Goal: Find specific page/section: Find specific page/section

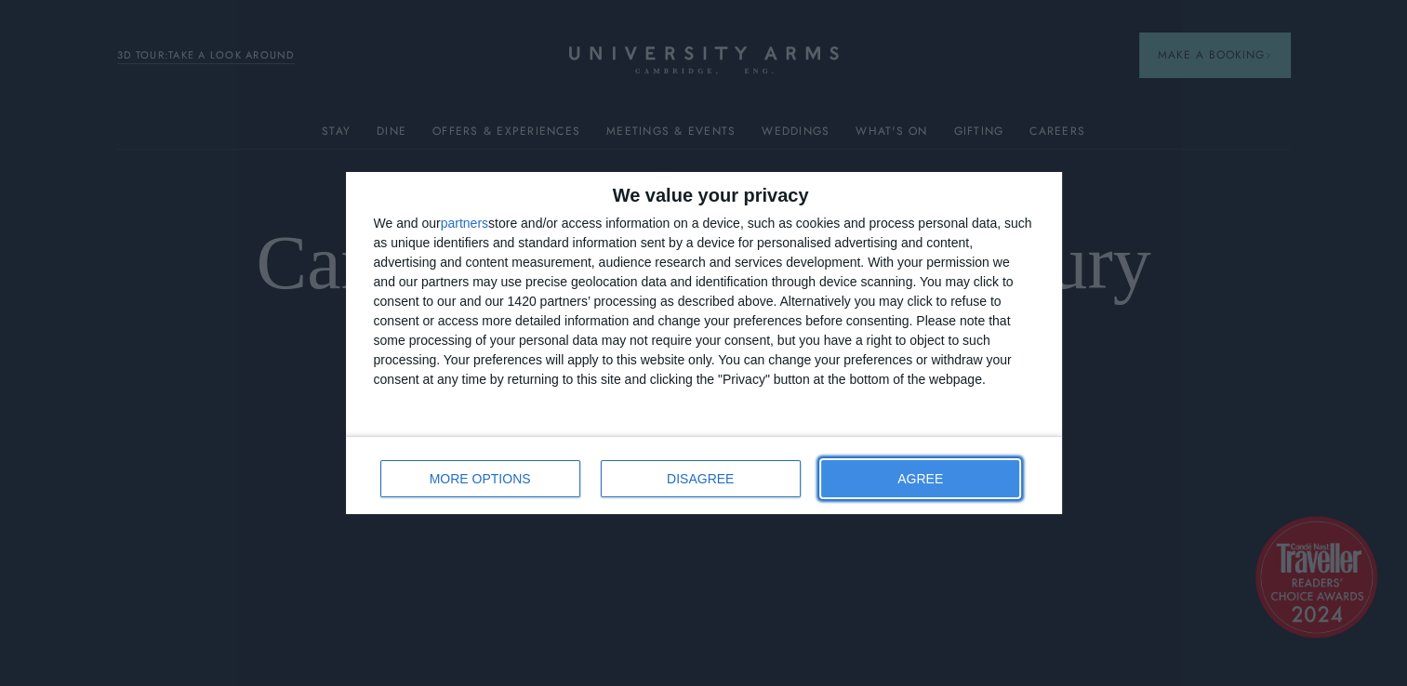
click at [938, 461] on button "AGREE" at bounding box center [920, 478] width 199 height 37
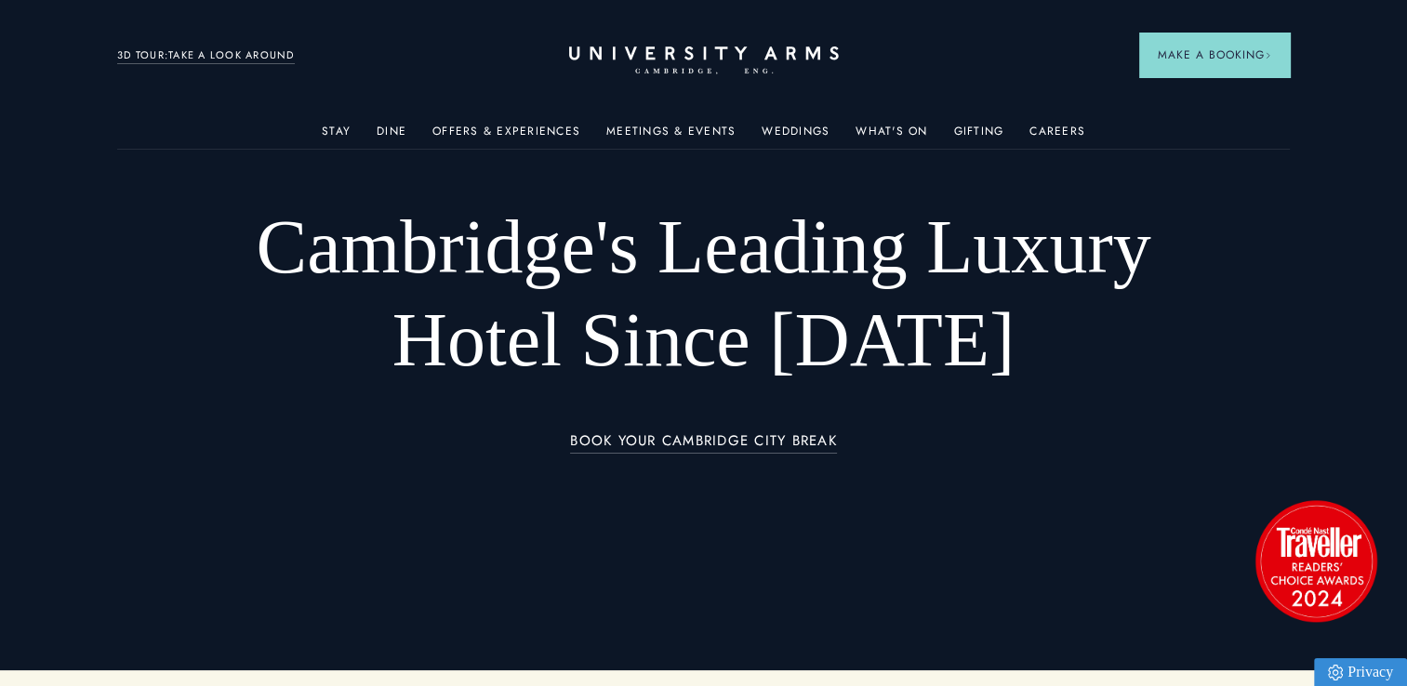
scroll to position [56, 0]
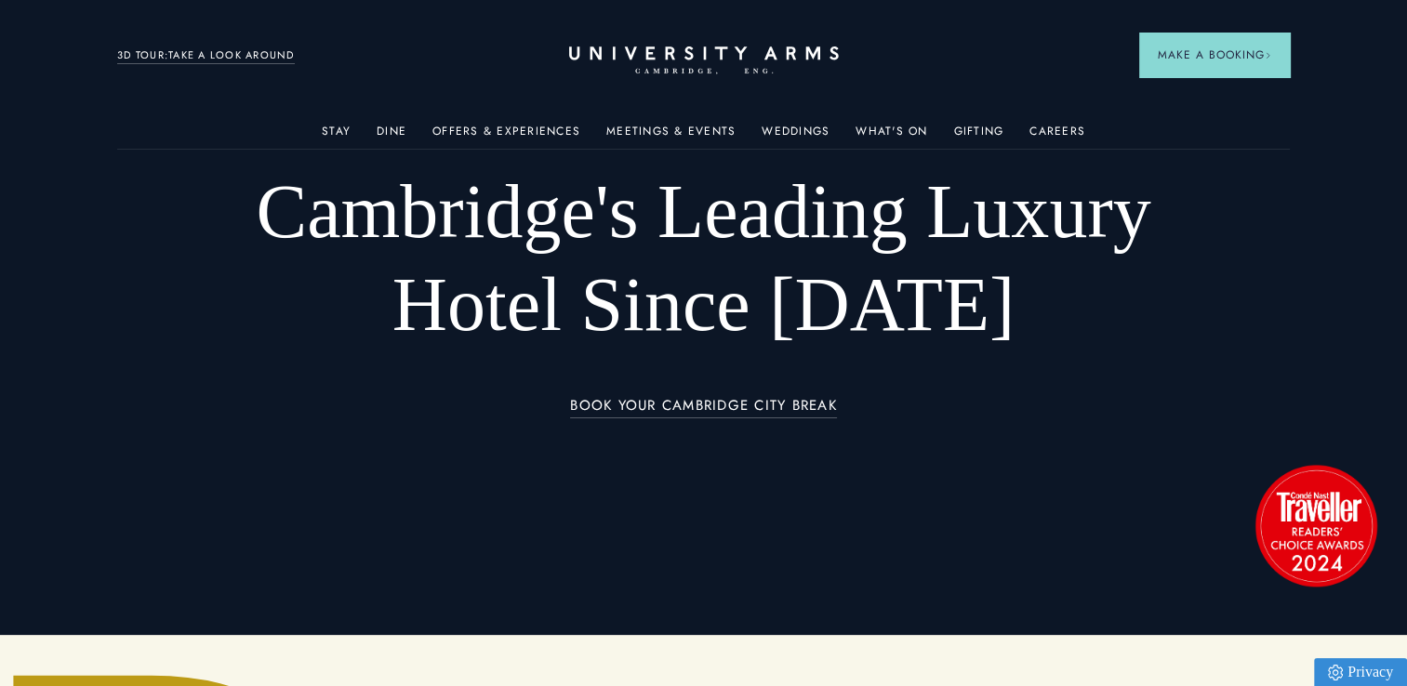
drag, startPoint x: 19, startPoint y: 213, endPoint x: 159, endPoint y: 210, distance: 140.4
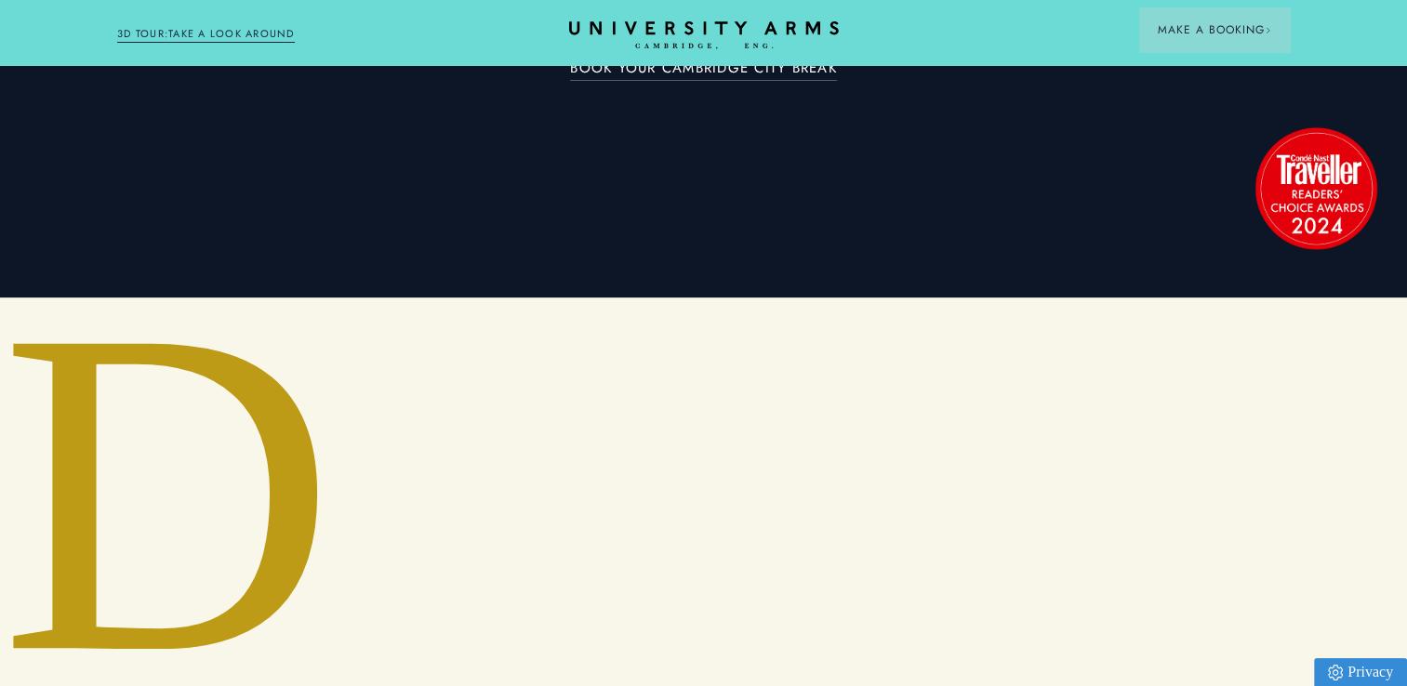
drag, startPoint x: 45, startPoint y: 396, endPoint x: 32, endPoint y: 459, distance: 64.6
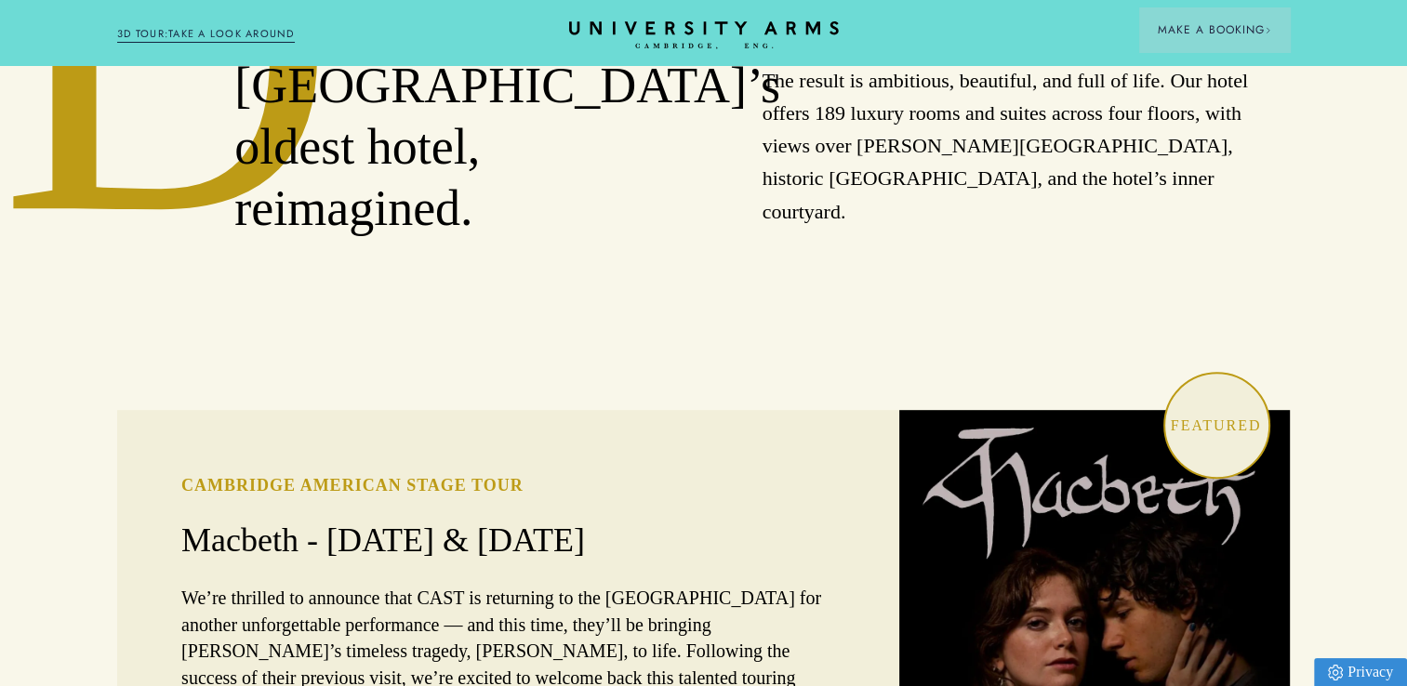
drag, startPoint x: 697, startPoint y: 248, endPoint x: 610, endPoint y: 358, distance: 140.3
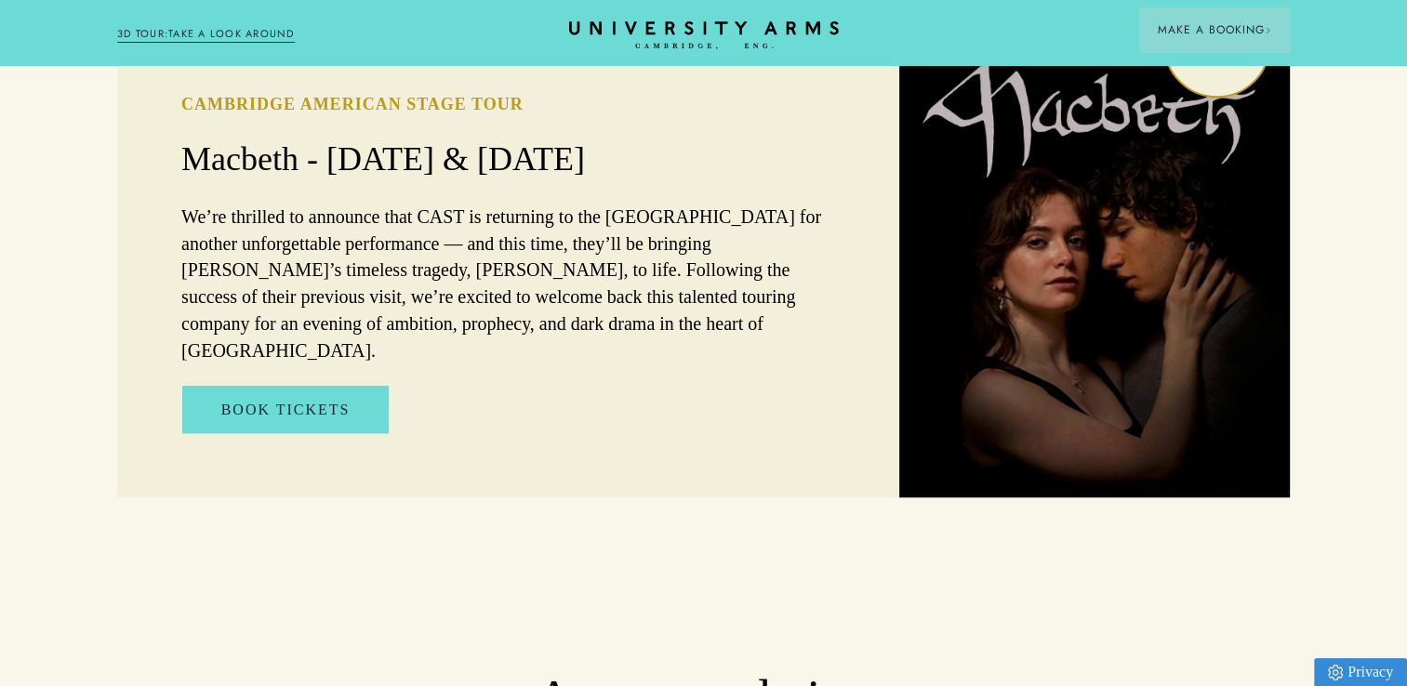
drag, startPoint x: 647, startPoint y: 279, endPoint x: 615, endPoint y: 307, distance: 42.9
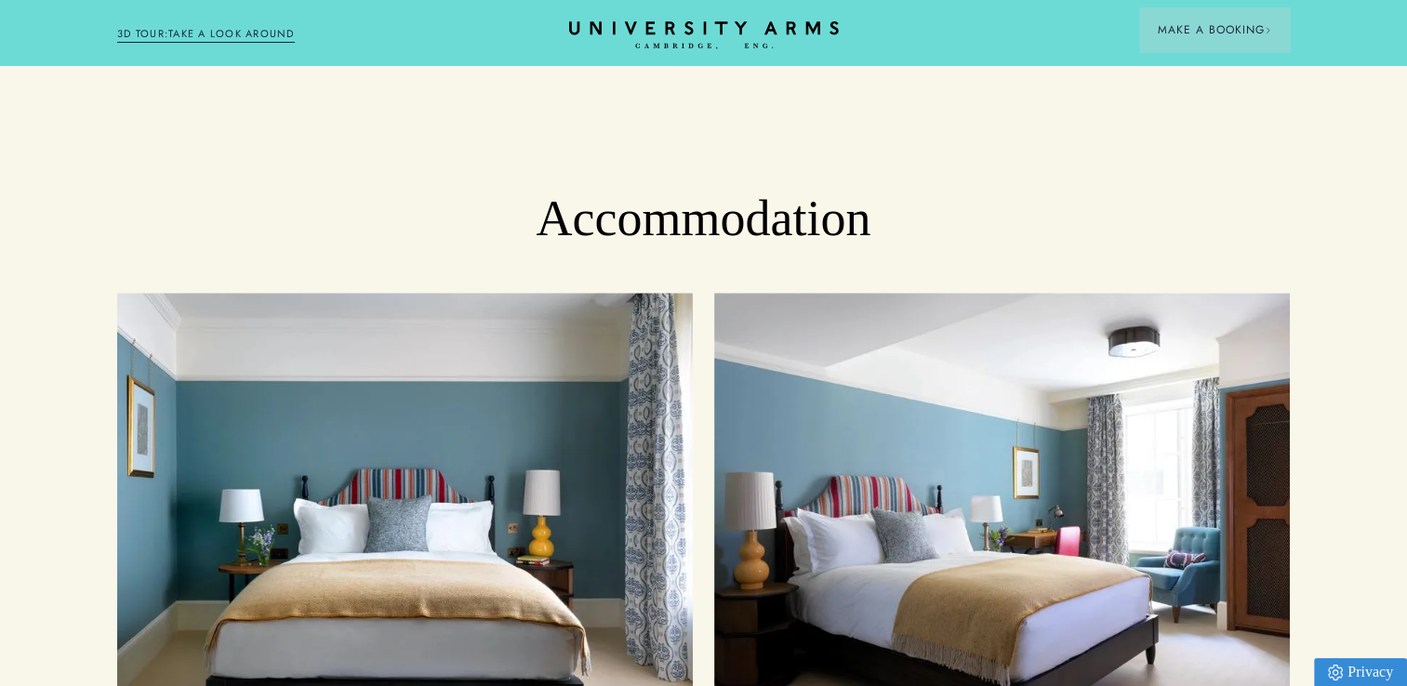
drag, startPoint x: 625, startPoint y: 292, endPoint x: 214, endPoint y: 411, distance: 427.9
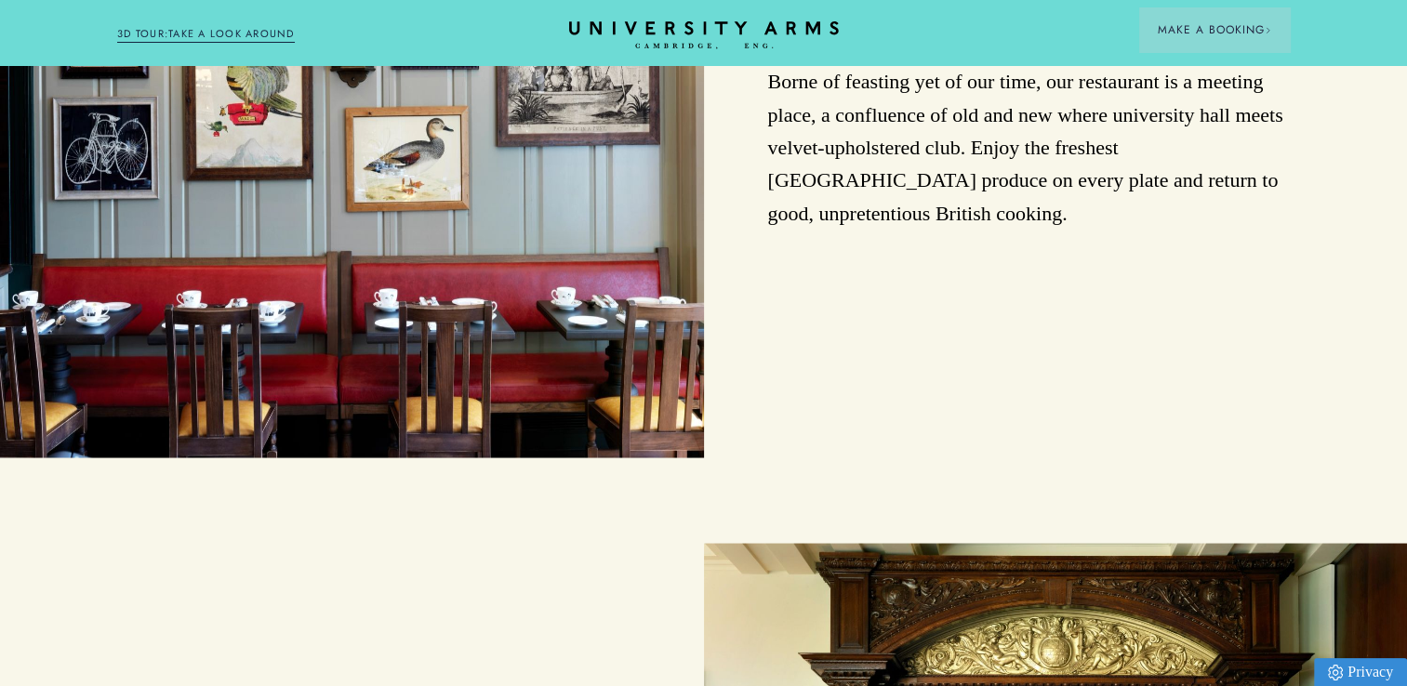
drag, startPoint x: -4, startPoint y: 529, endPoint x: 0, endPoint y: 562, distance: 32.8
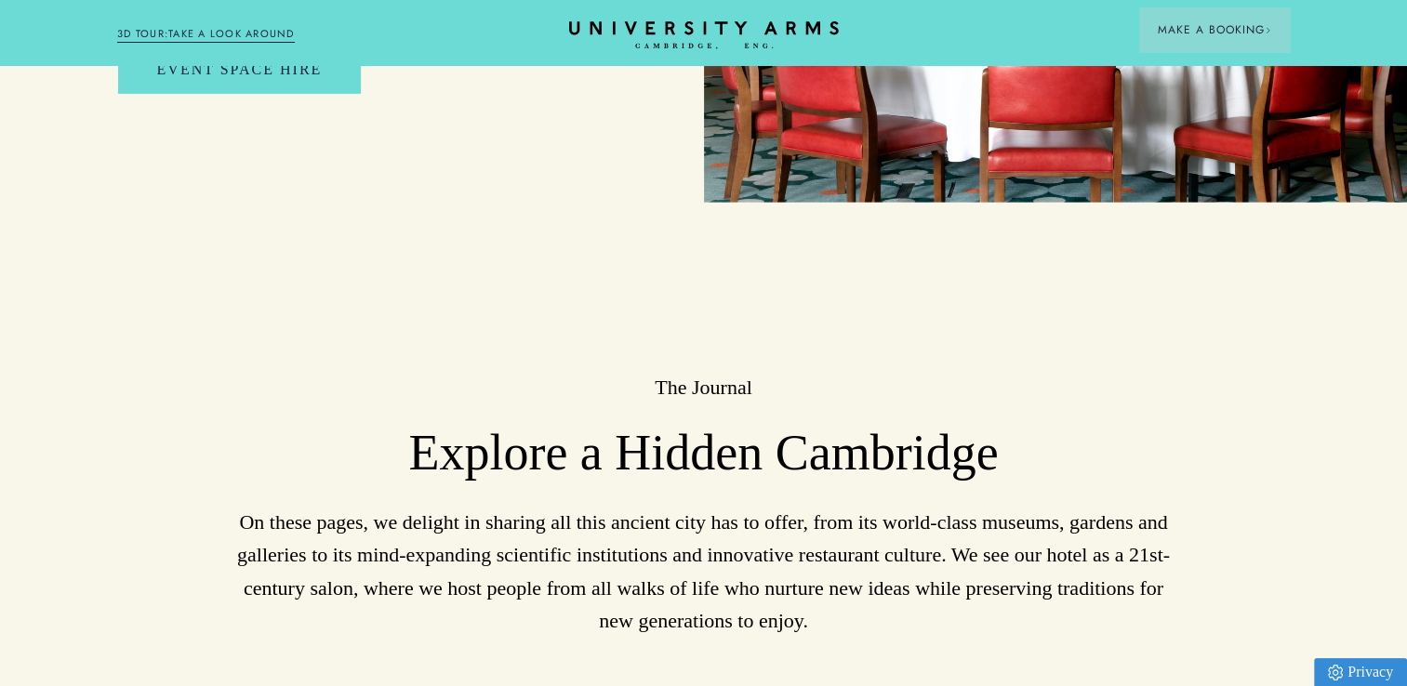
drag, startPoint x: 19, startPoint y: 365, endPoint x: 0, endPoint y: 649, distance: 285.2
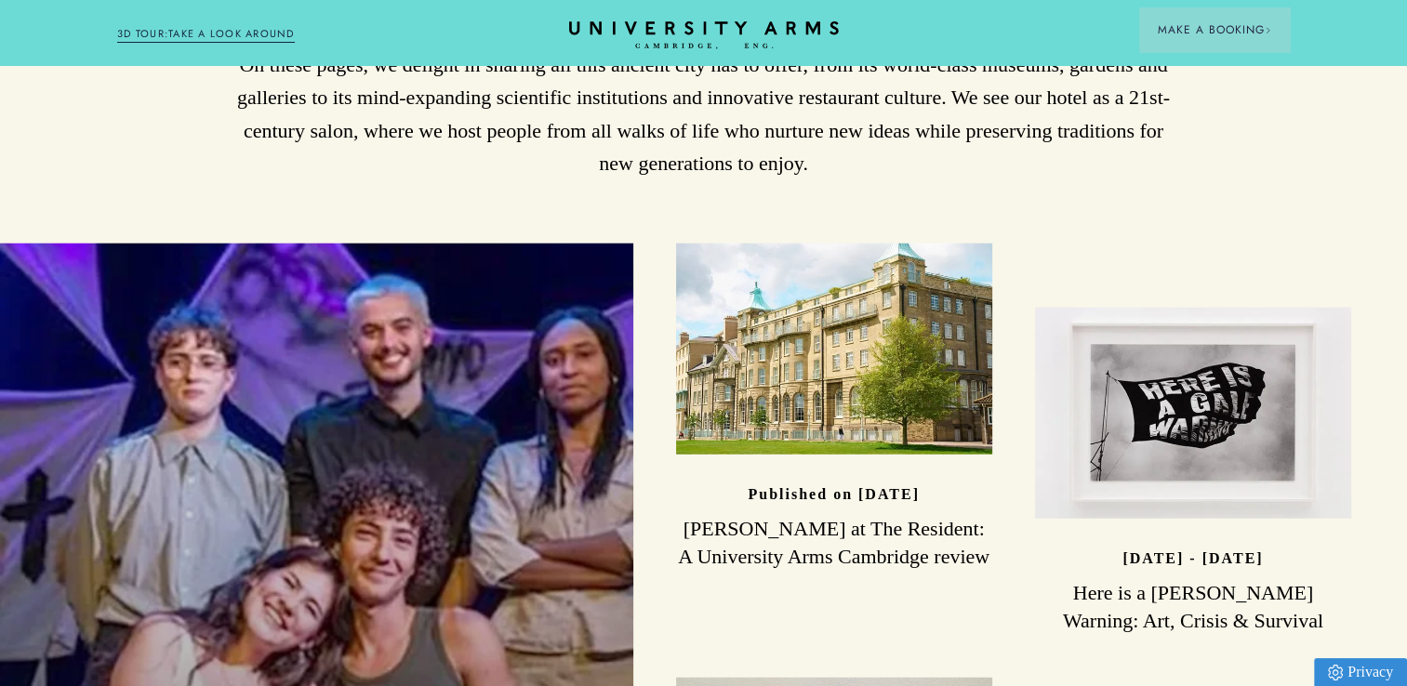
drag, startPoint x: 30, startPoint y: 317, endPoint x: -4, endPoint y: 512, distance: 198.1
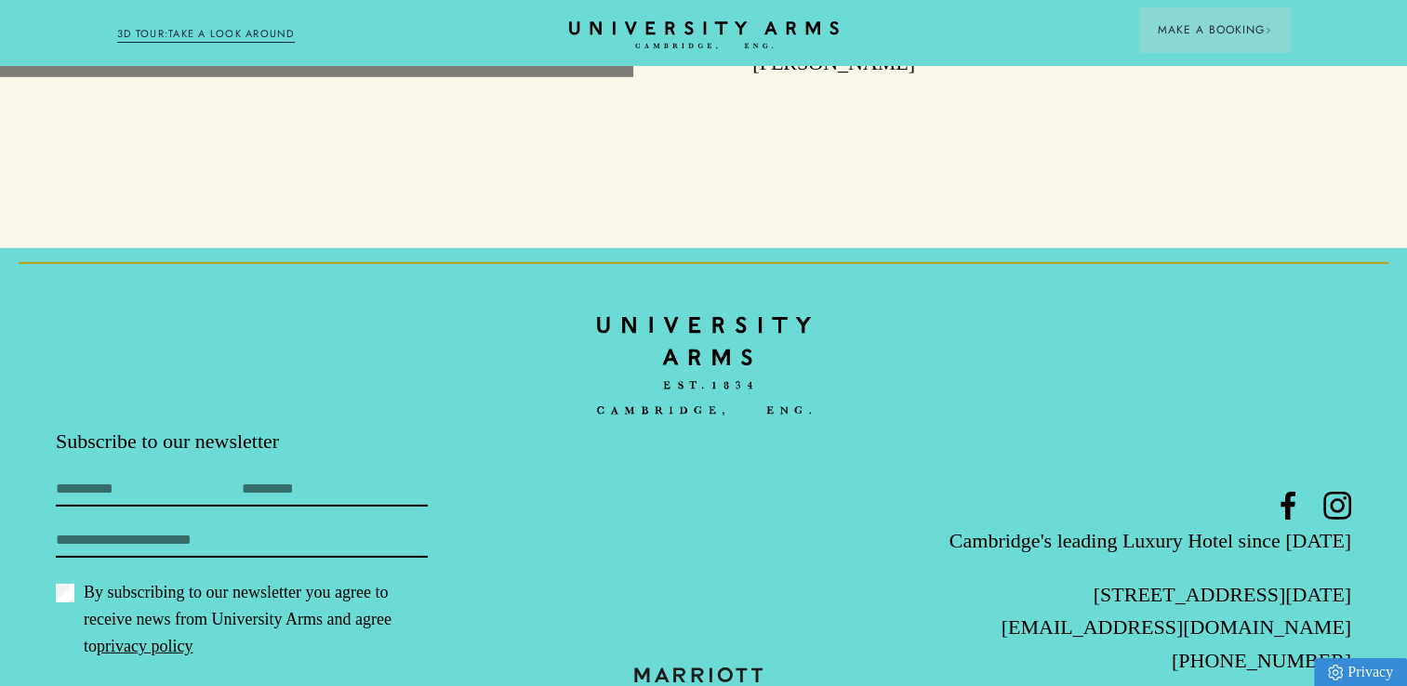
scroll to position [5658, 0]
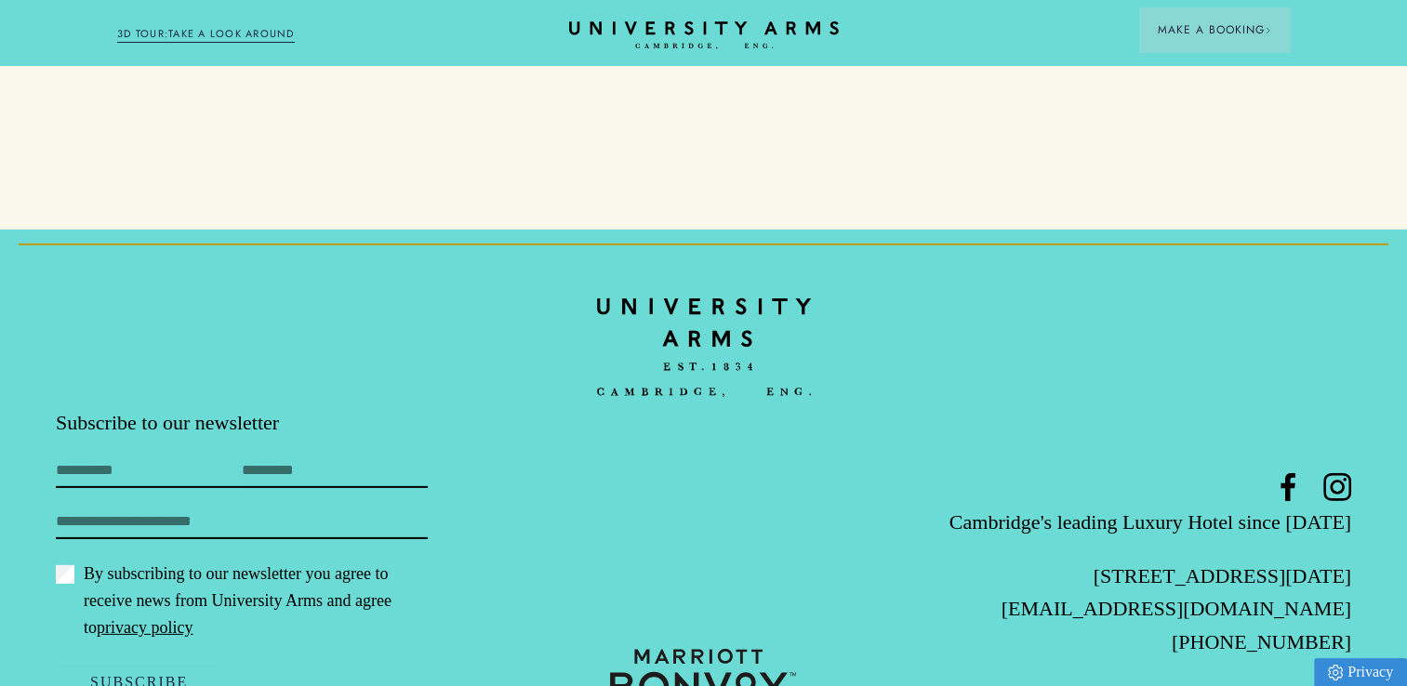
drag, startPoint x: 651, startPoint y: 697, endPoint x: 554, endPoint y: 734, distance: 103.6
drag, startPoint x: 532, startPoint y: 495, endPoint x: 511, endPoint y: 548, distance: 57.2
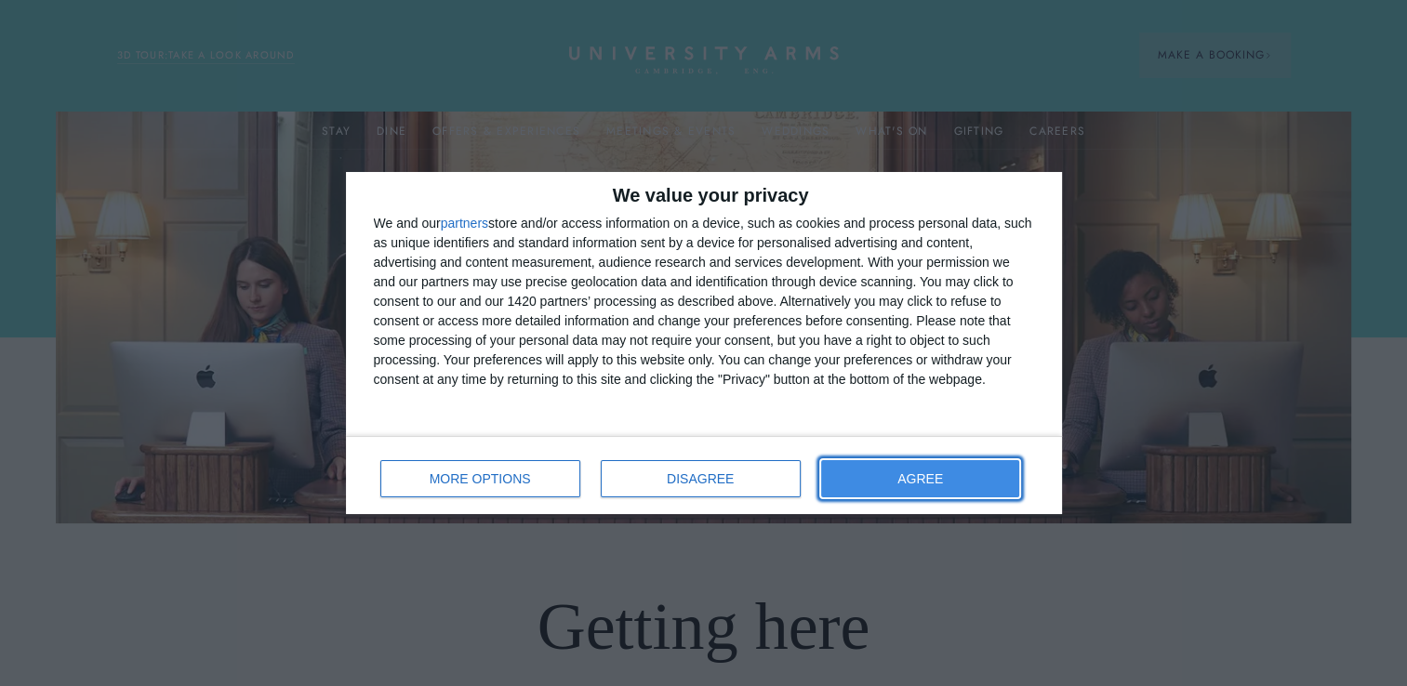
click at [874, 481] on button "AGREE" at bounding box center [920, 478] width 199 height 37
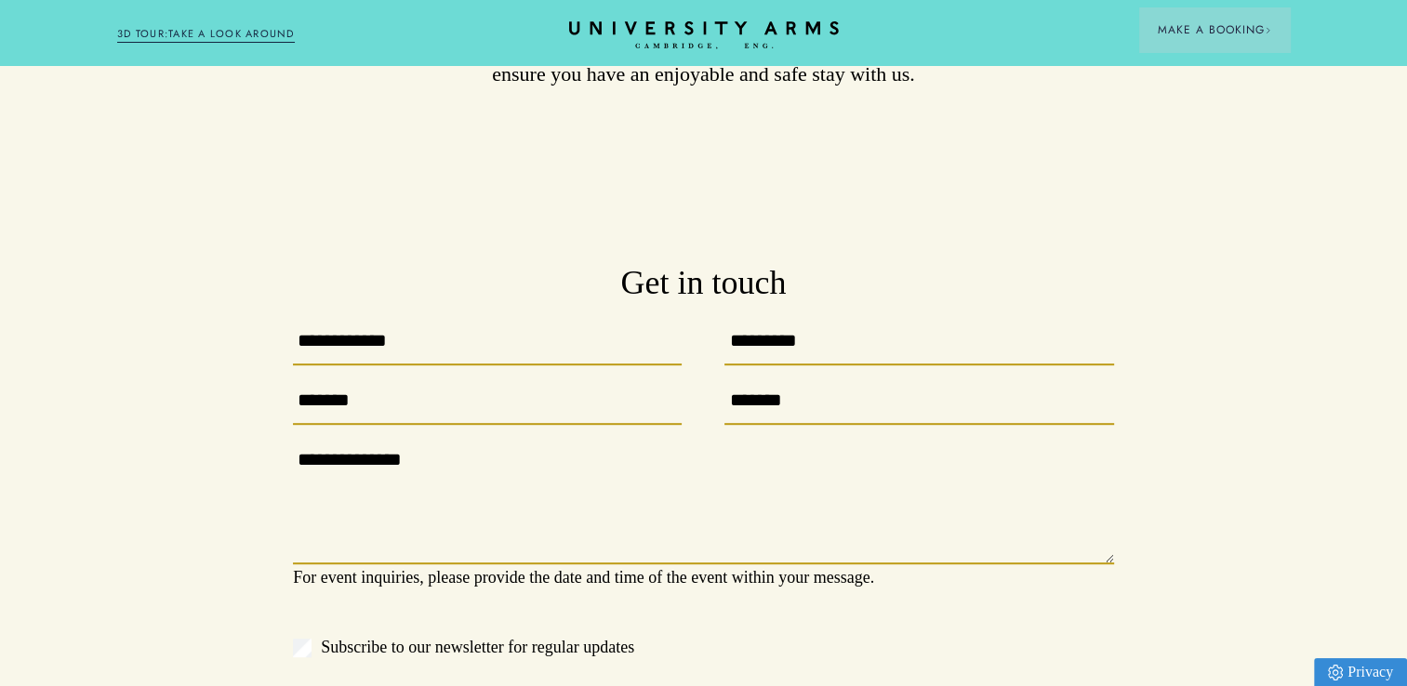
drag, startPoint x: -4, startPoint y: 302, endPoint x: -4, endPoint y: 487, distance: 185.1
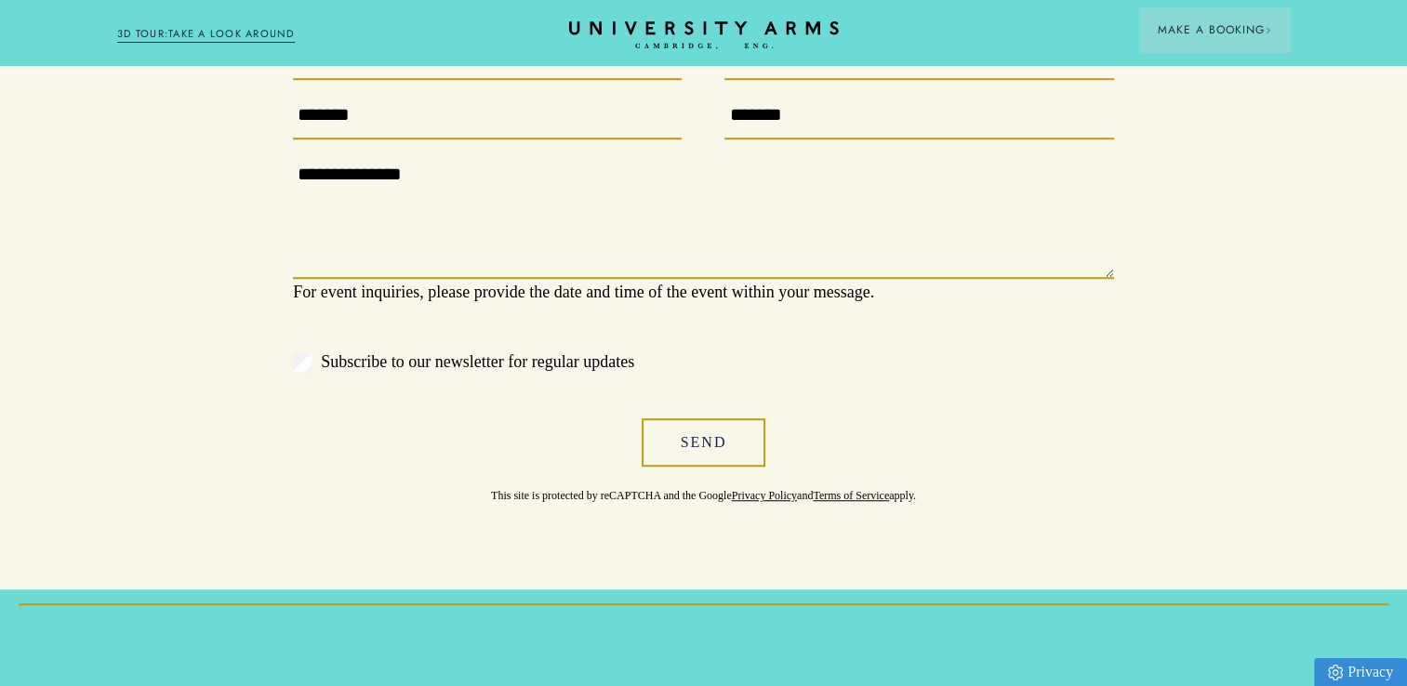
drag, startPoint x: 95, startPoint y: 286, endPoint x: 0, endPoint y: 559, distance: 288.5
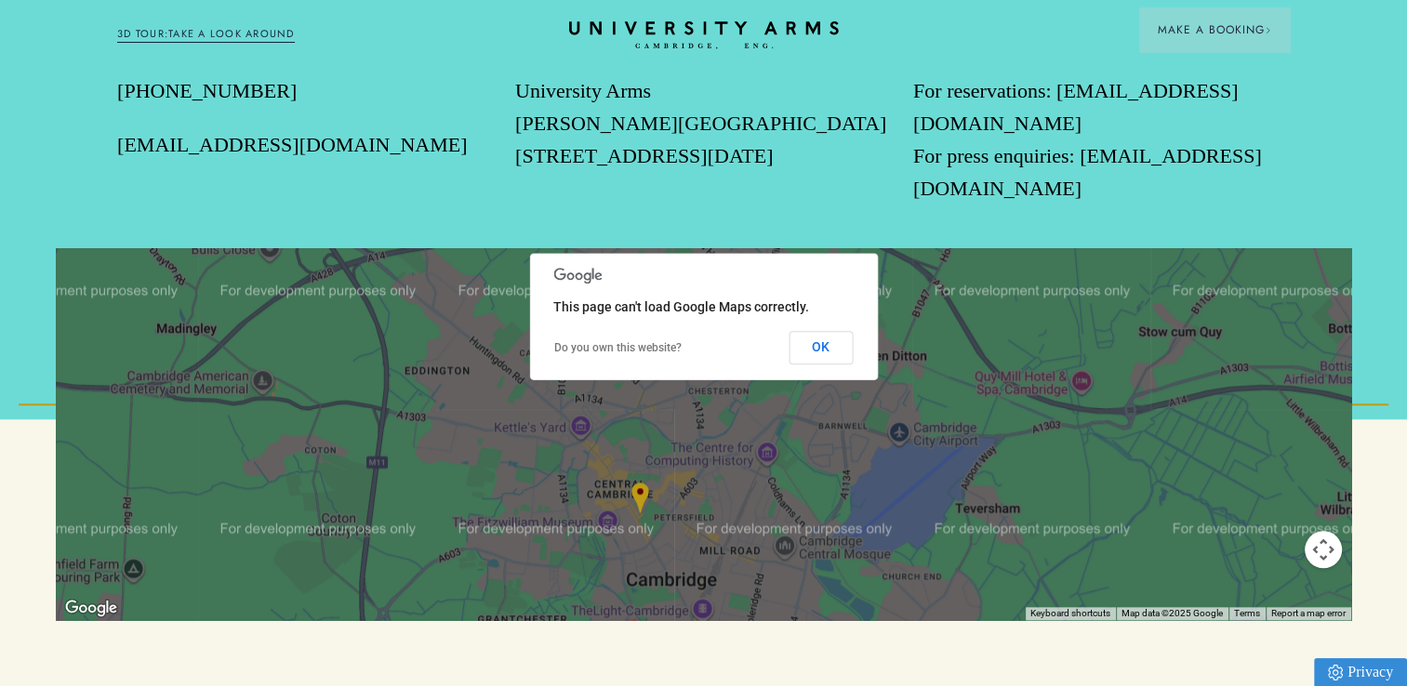
drag, startPoint x: 151, startPoint y: 295, endPoint x: 85, endPoint y: 360, distance: 92.7
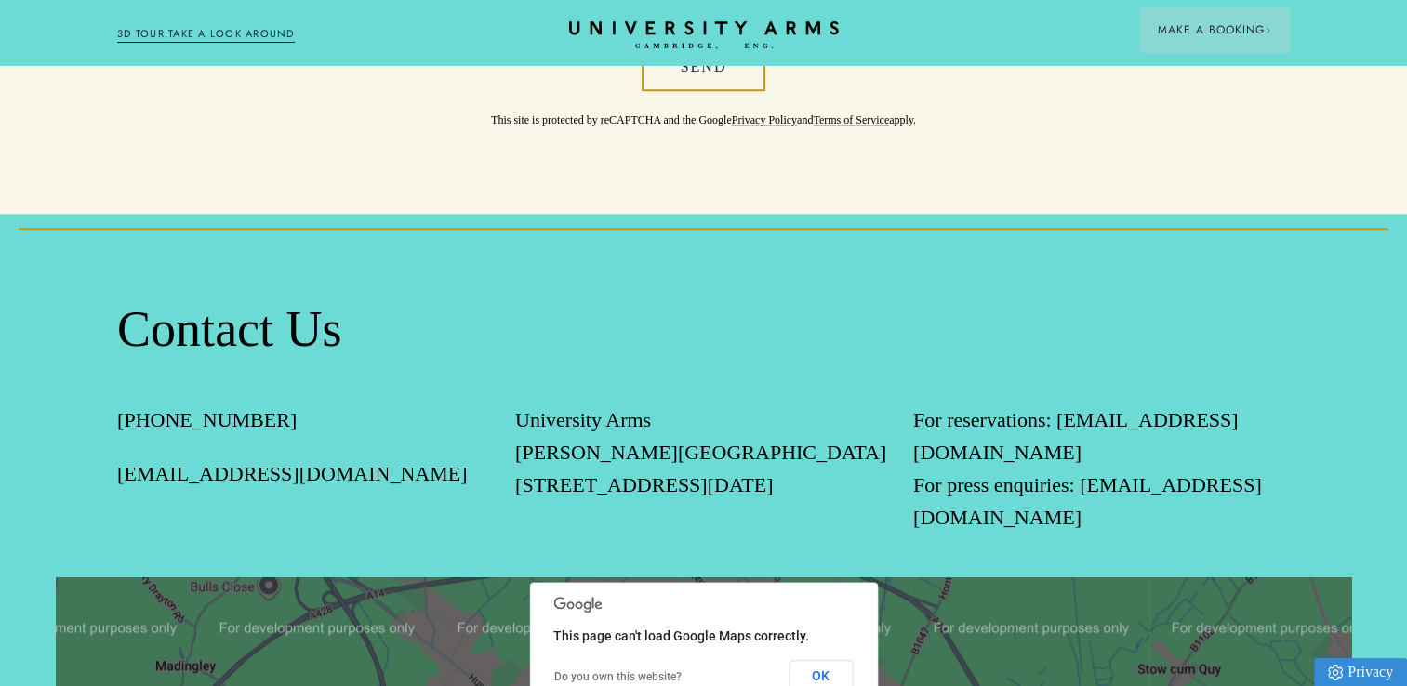
drag, startPoint x: -4, startPoint y: 342, endPoint x: 20, endPoint y: 427, distance: 88.0
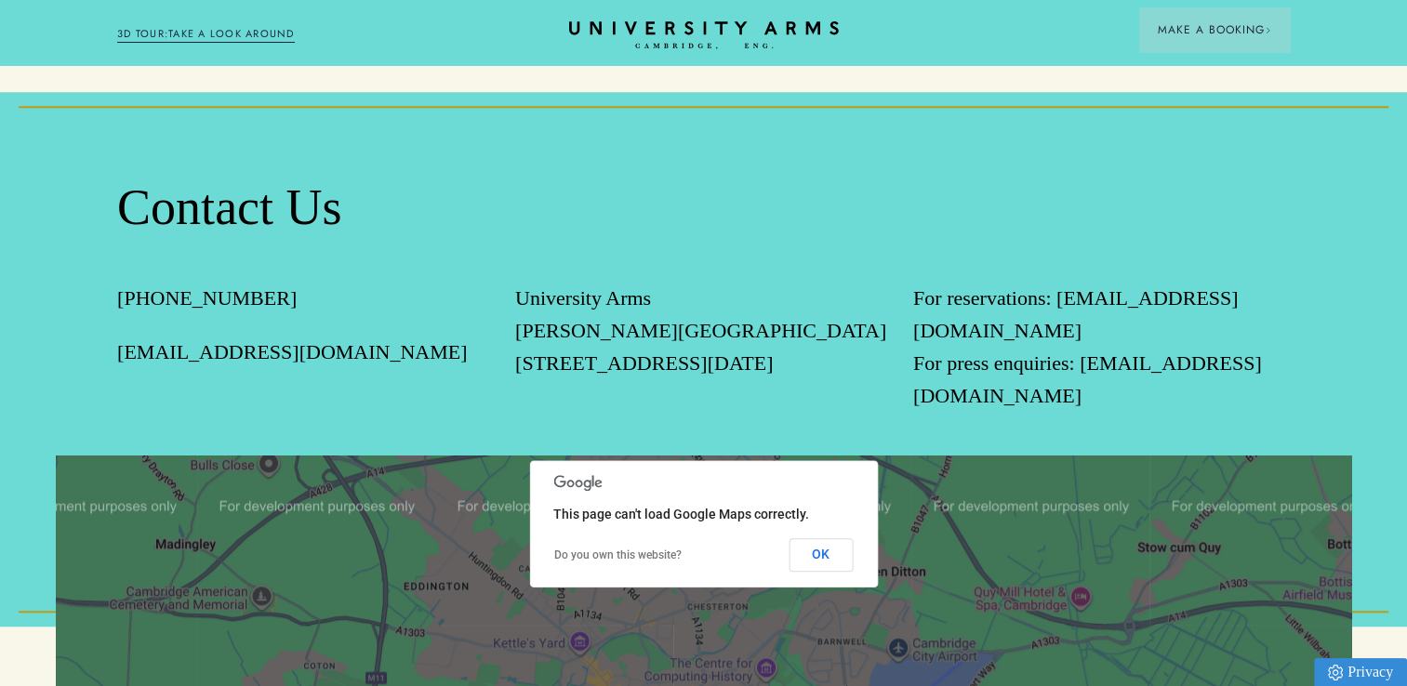
drag, startPoint x: 906, startPoint y: 307, endPoint x: 720, endPoint y: 540, distance: 298.5
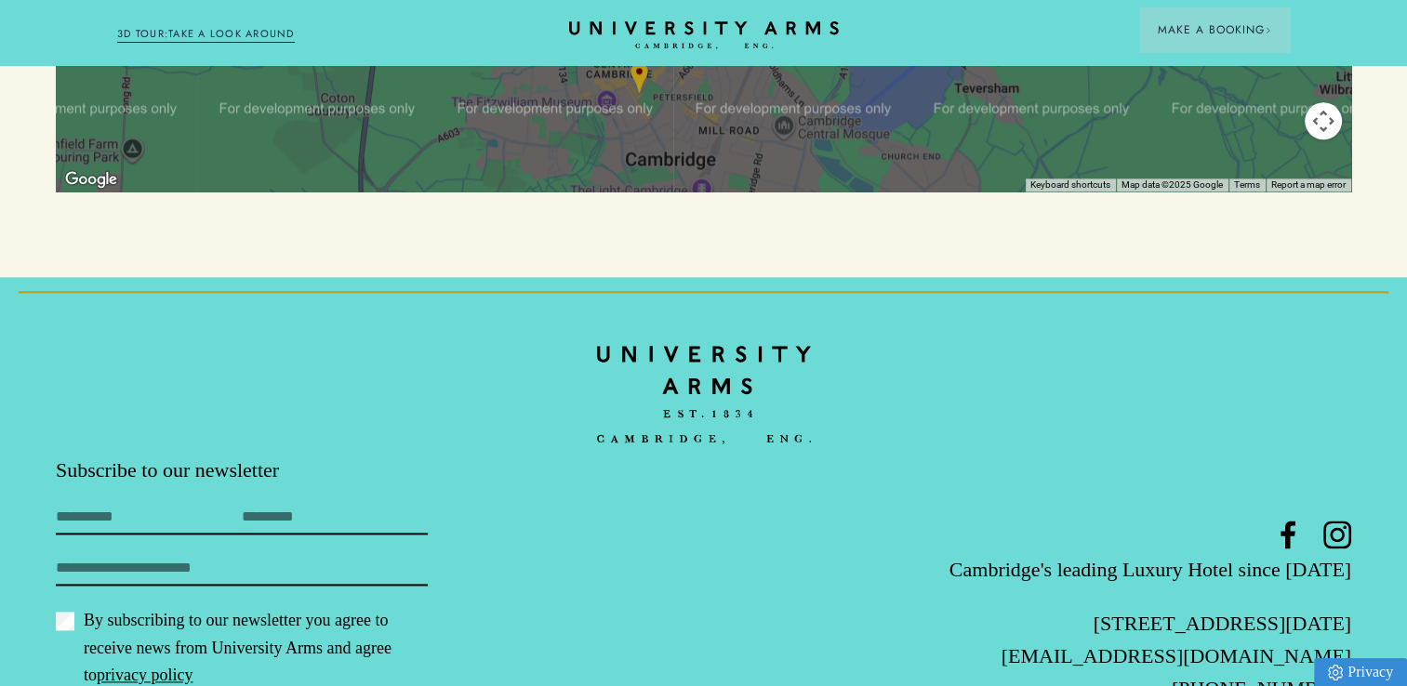
scroll to position [2435, 0]
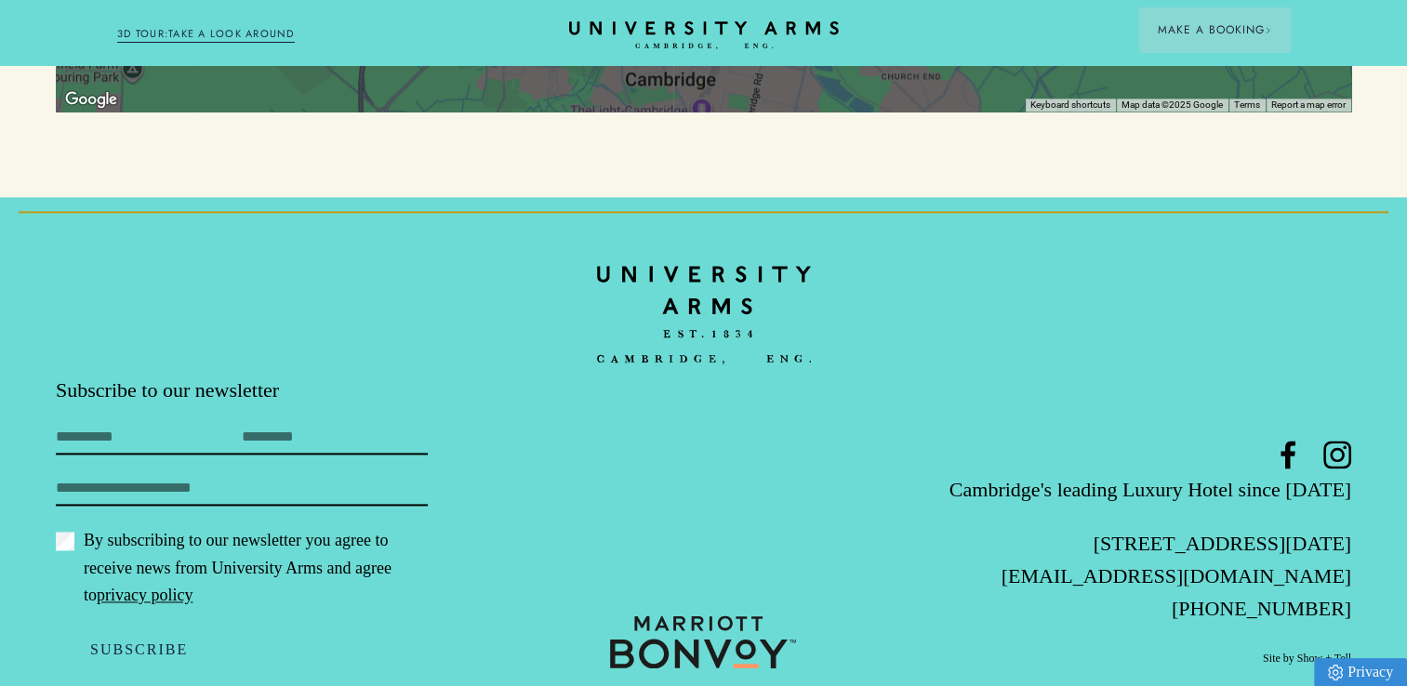
drag, startPoint x: -4, startPoint y: 352, endPoint x: -4, endPoint y: 597, distance: 245.5
drag, startPoint x: 51, startPoint y: 447, endPoint x: 476, endPoint y: 234, distance: 475.4
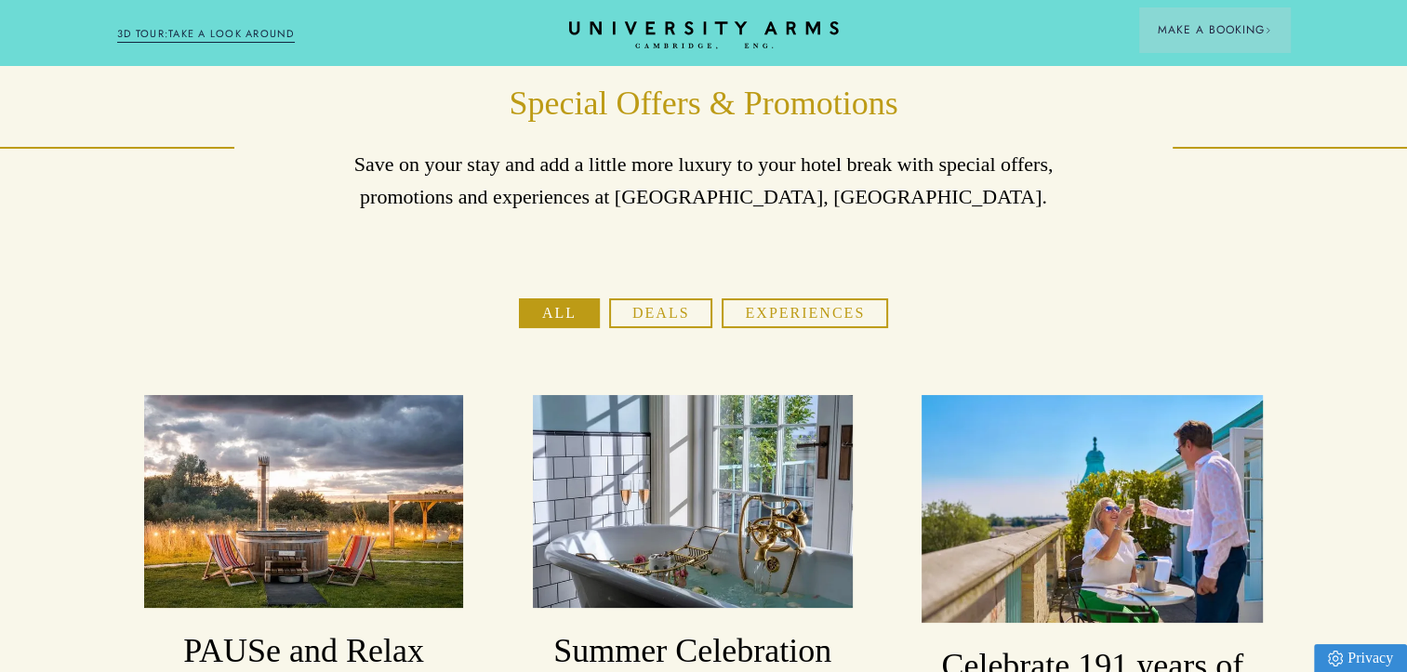
drag, startPoint x: 183, startPoint y: 225, endPoint x: 115, endPoint y: 259, distance: 75.7
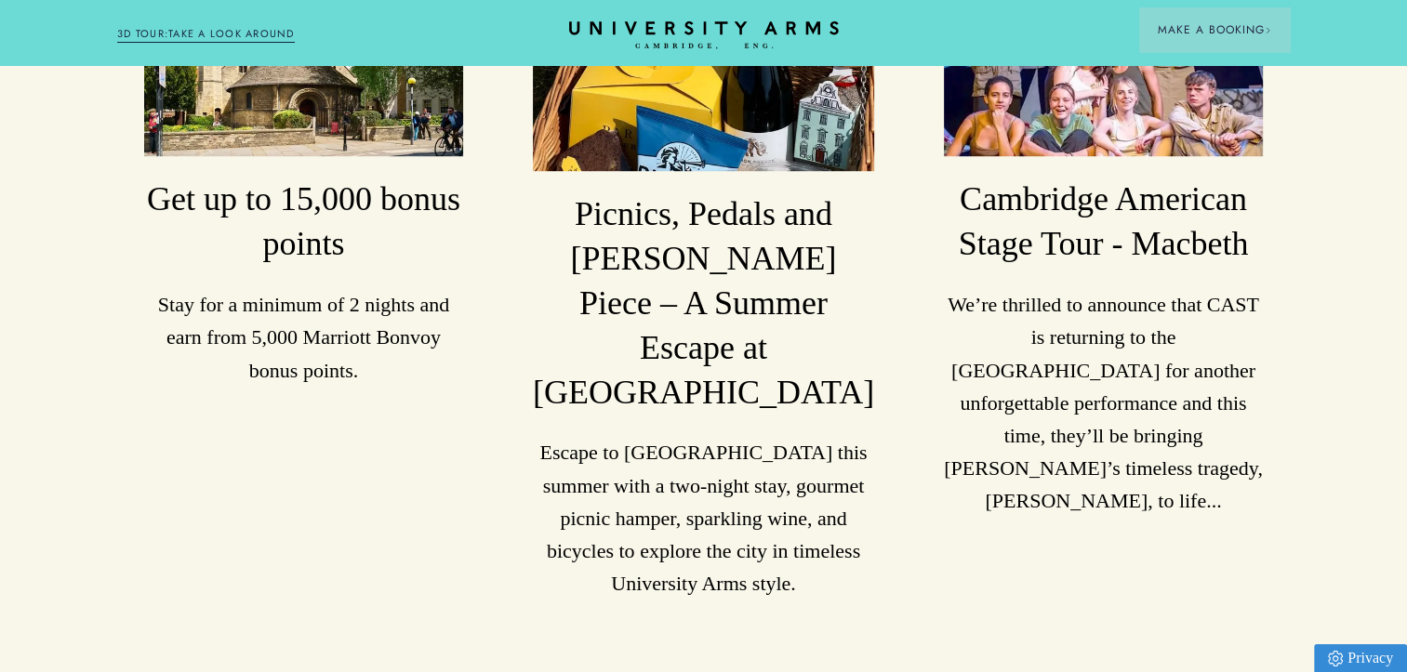
drag, startPoint x: 97, startPoint y: 247, endPoint x: 21, endPoint y: 375, distance: 148.0
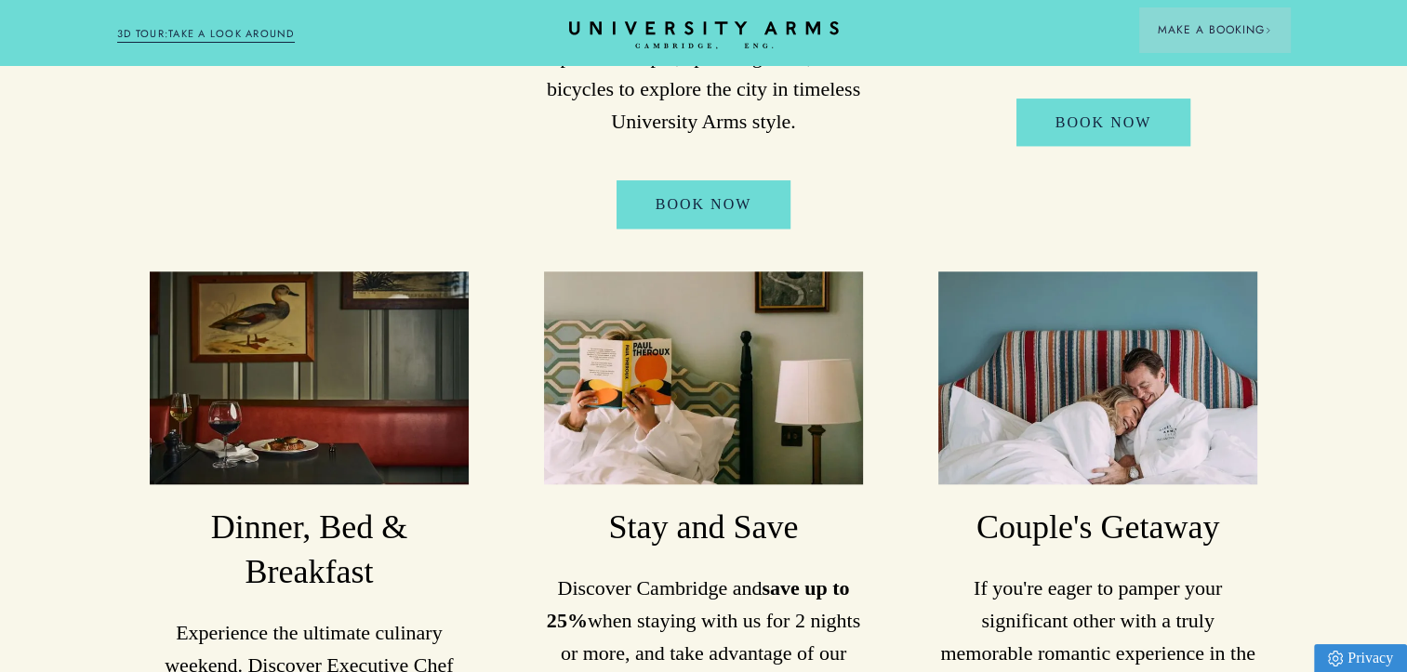
drag, startPoint x: 33, startPoint y: 296, endPoint x: 0, endPoint y: 560, distance: 266.2
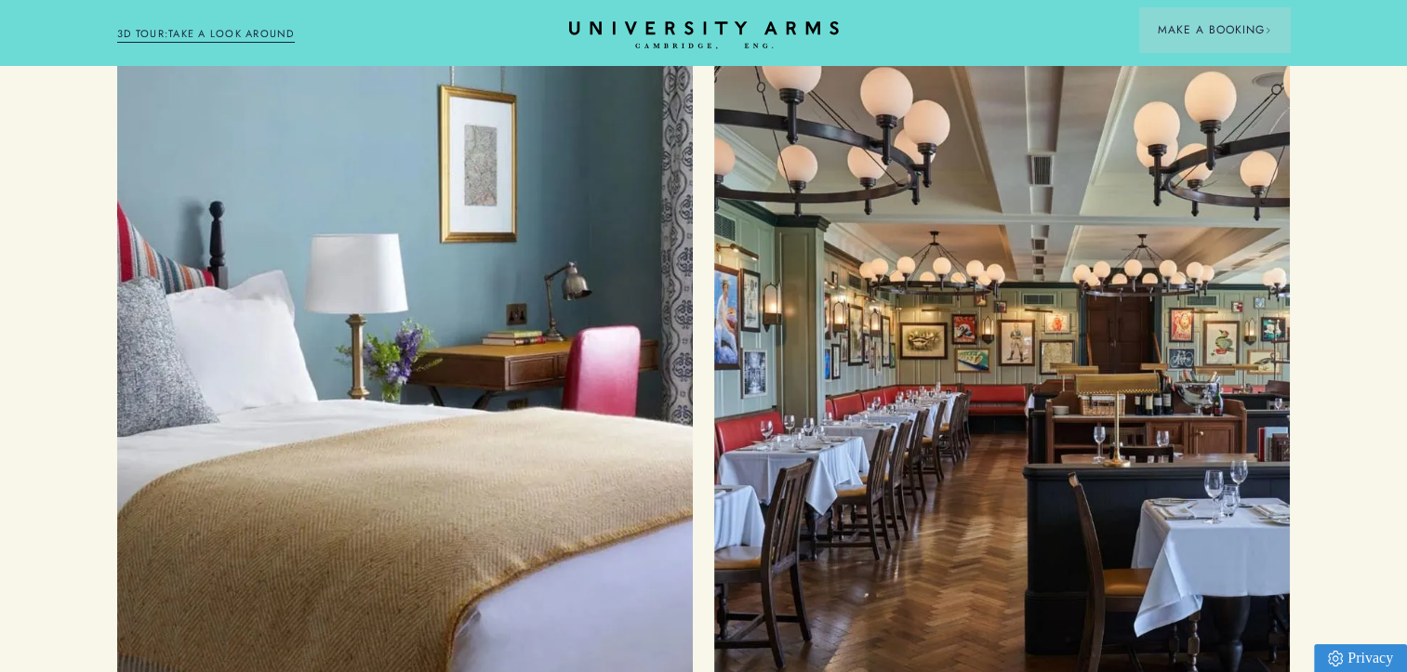
drag, startPoint x: 33, startPoint y: 389, endPoint x: 70, endPoint y: 402, distance: 38.5
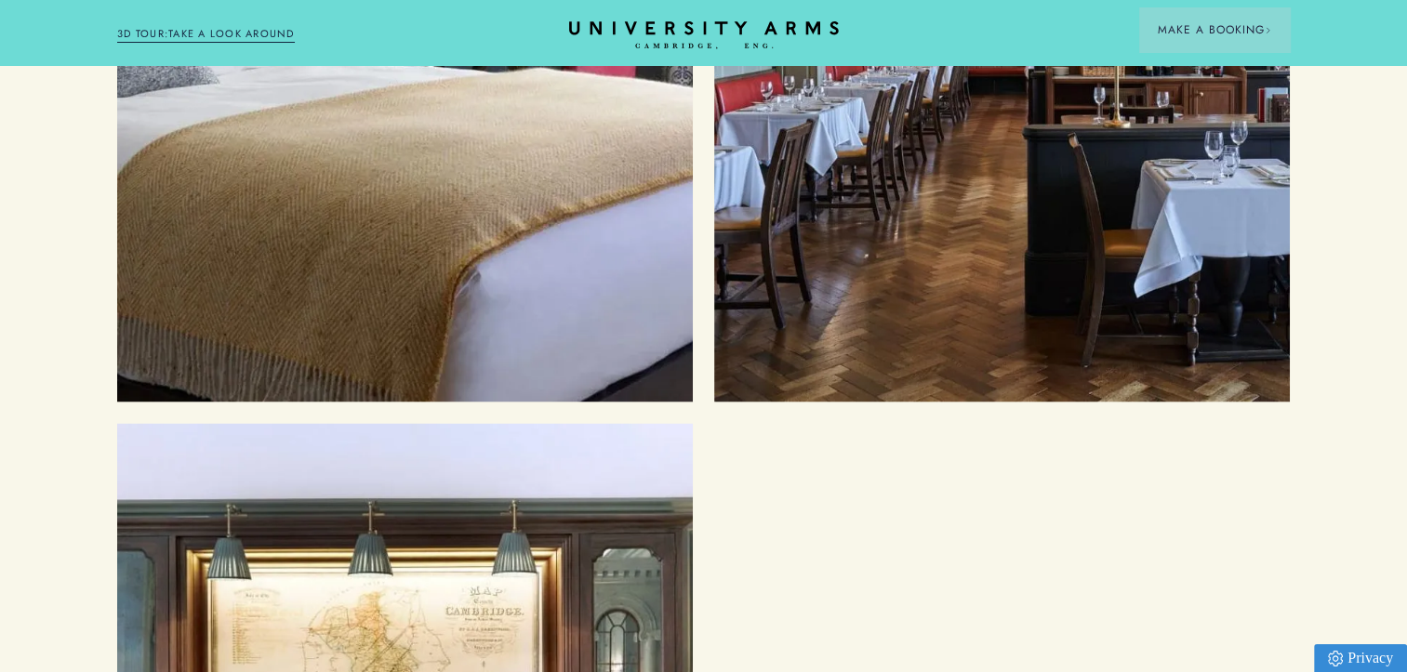
drag, startPoint x: 73, startPoint y: 389, endPoint x: 20, endPoint y: 597, distance: 215.2
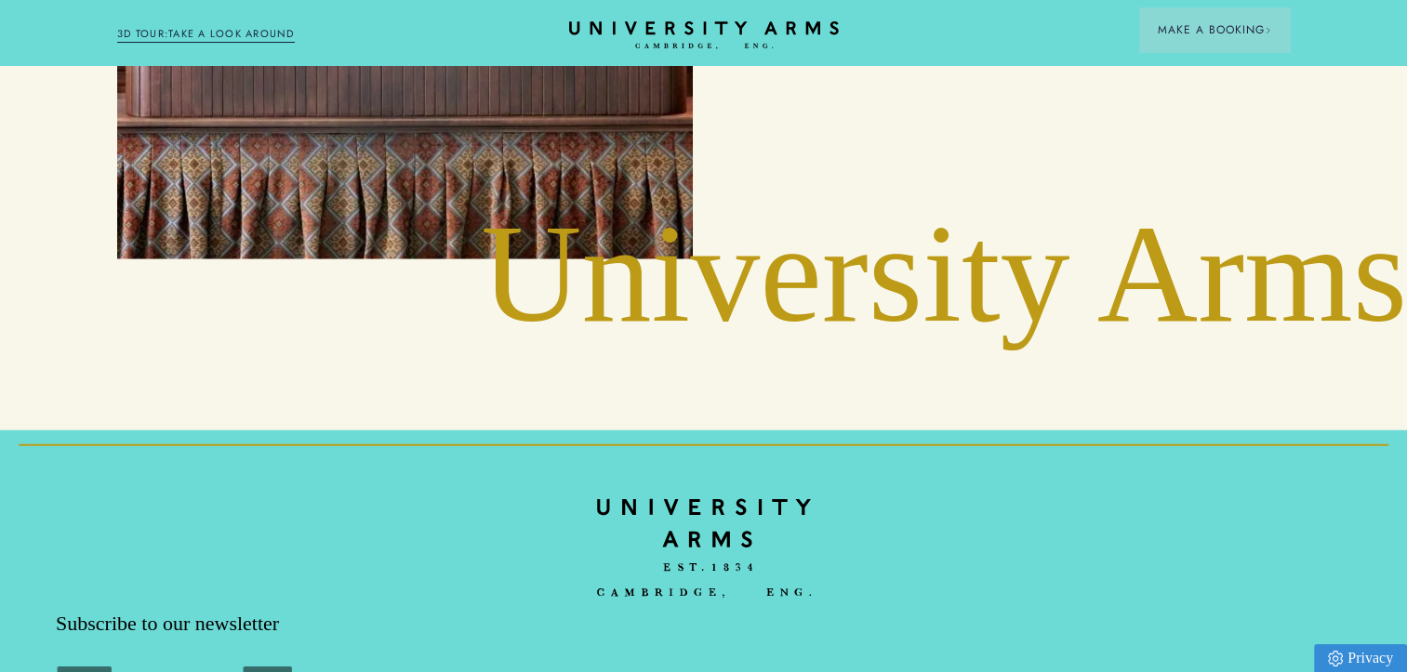
scroll to position [4750, 0]
